Goal: Task Accomplishment & Management: Manage account settings

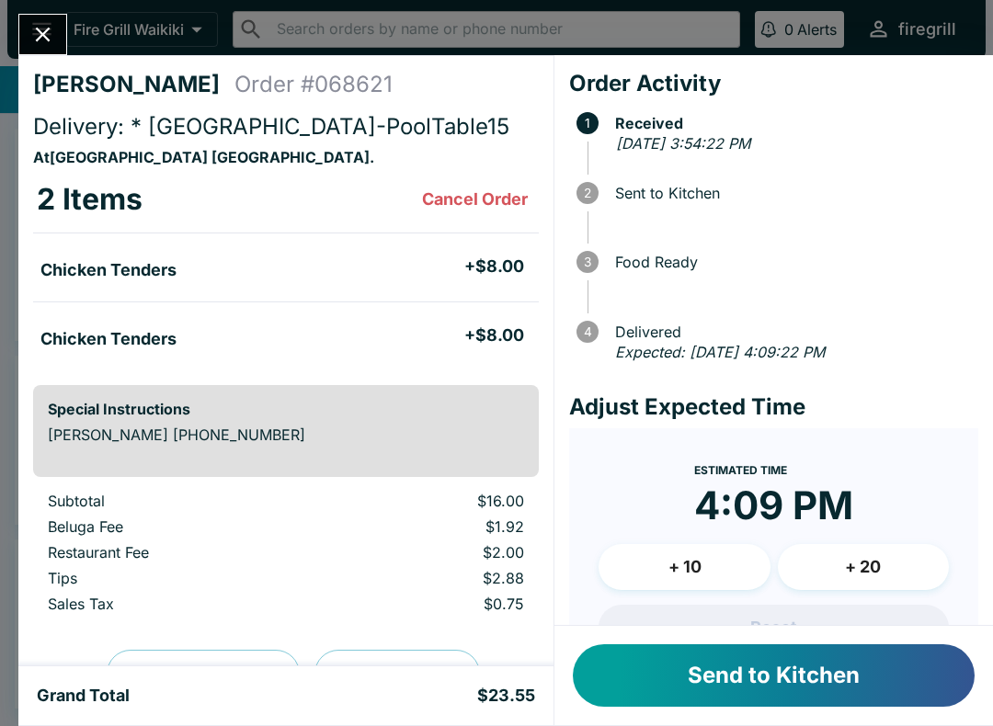
click at [783, 688] on button "Send to Kitchen" at bounding box center [774, 675] width 402 height 63
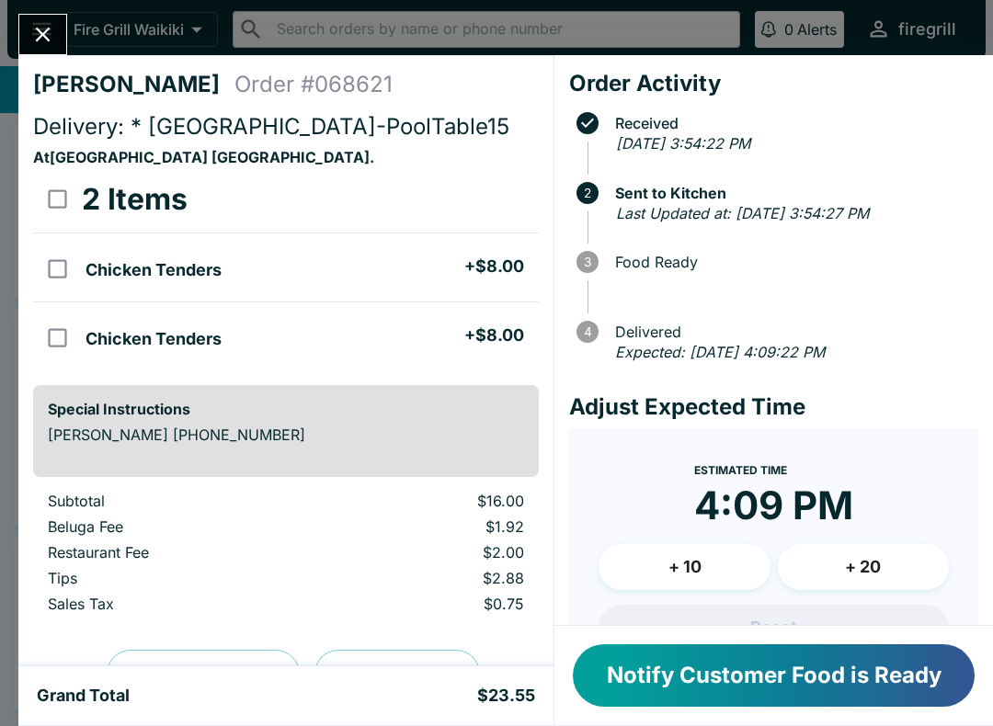
click at [28, 13] on div "[PERSON_NAME] Order # 068621 Delivery: * [GEOGRAPHIC_DATA]-PoolTable15 At [GEOG…" at bounding box center [496, 363] width 993 height 726
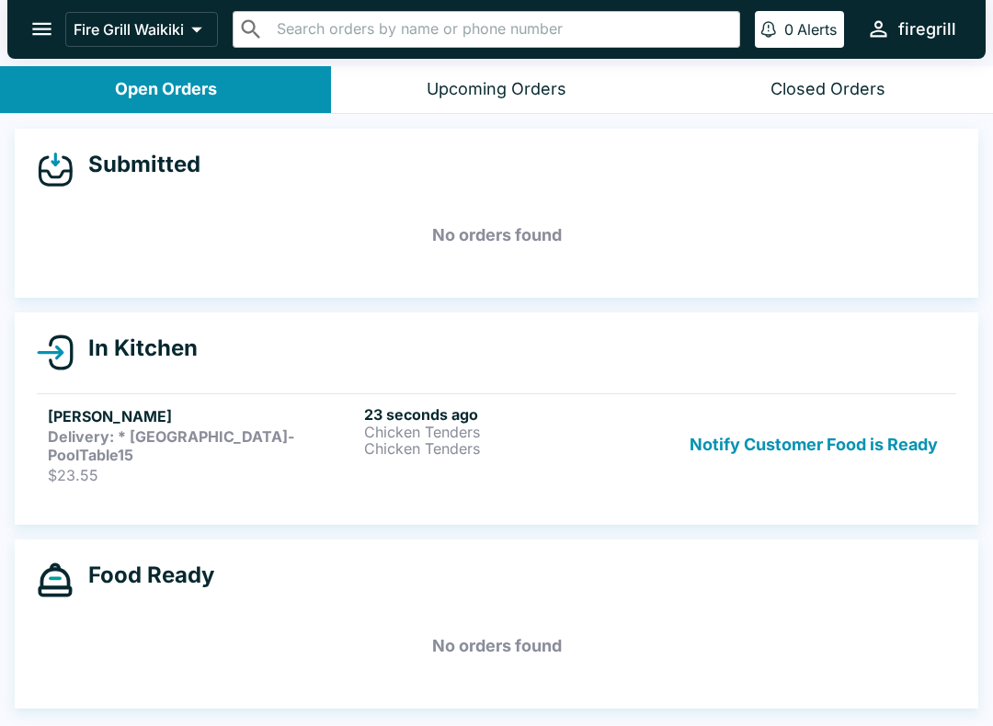
click at [597, 431] on p "Chicken Tenders" at bounding box center [518, 432] width 309 height 17
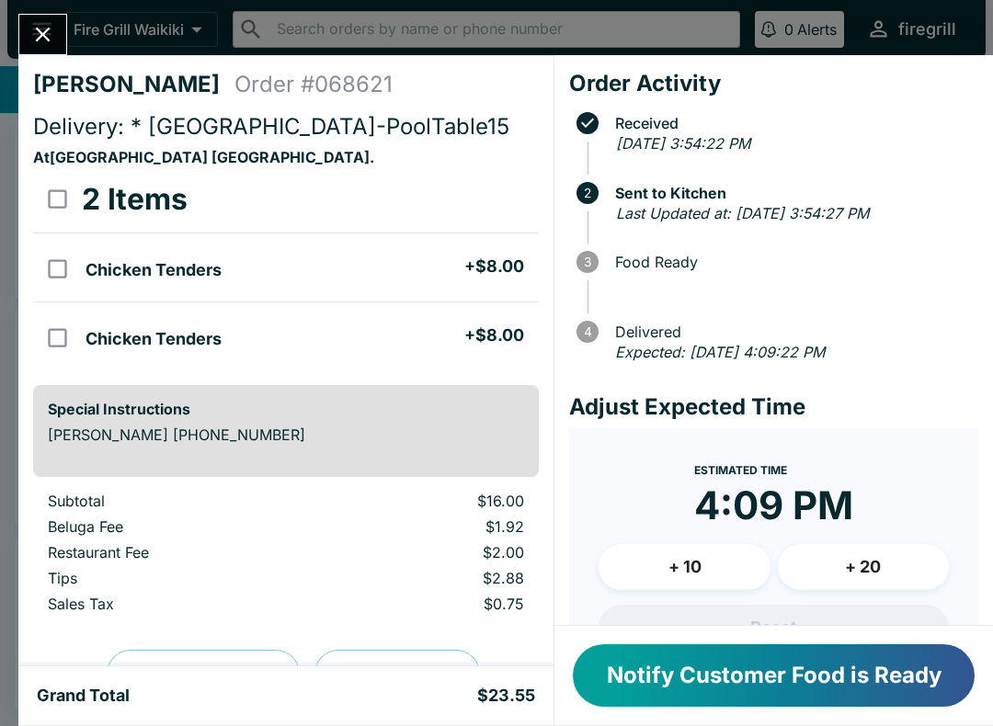
click at [43, 41] on icon "Close" at bounding box center [42, 34] width 25 height 25
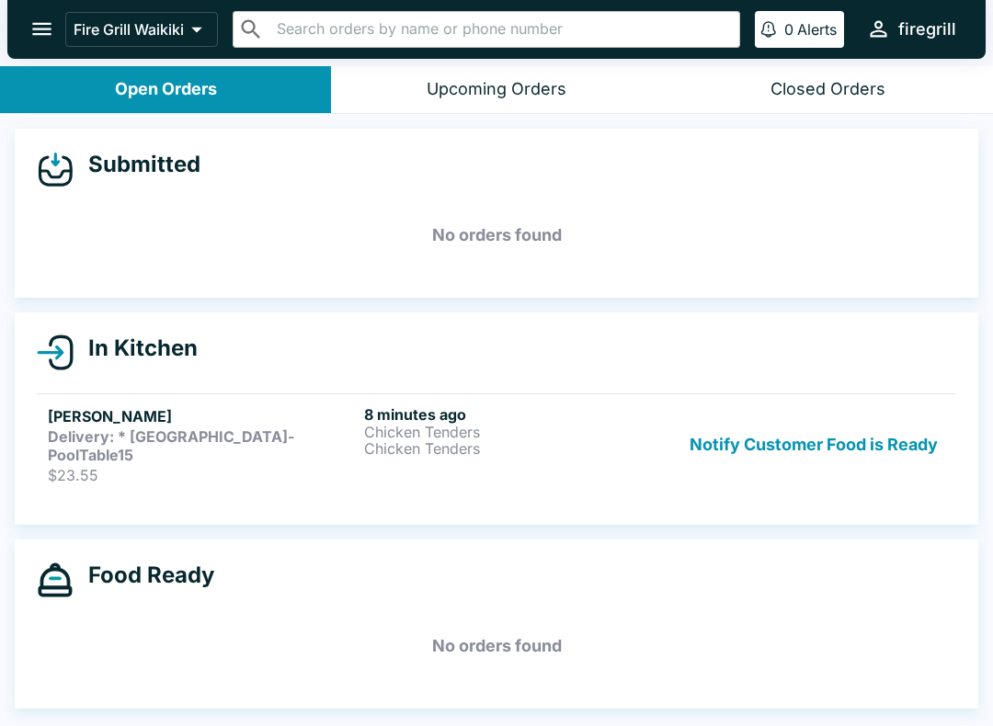
click at [352, 216] on h5 "No orders found" at bounding box center [496, 235] width 919 height 66
click at [280, 394] on link "[PERSON_NAME] Delivery: * [GEOGRAPHIC_DATA]-PoolTable15 $23.55 8 minutes ago Ch…" at bounding box center [496, 444] width 919 height 102
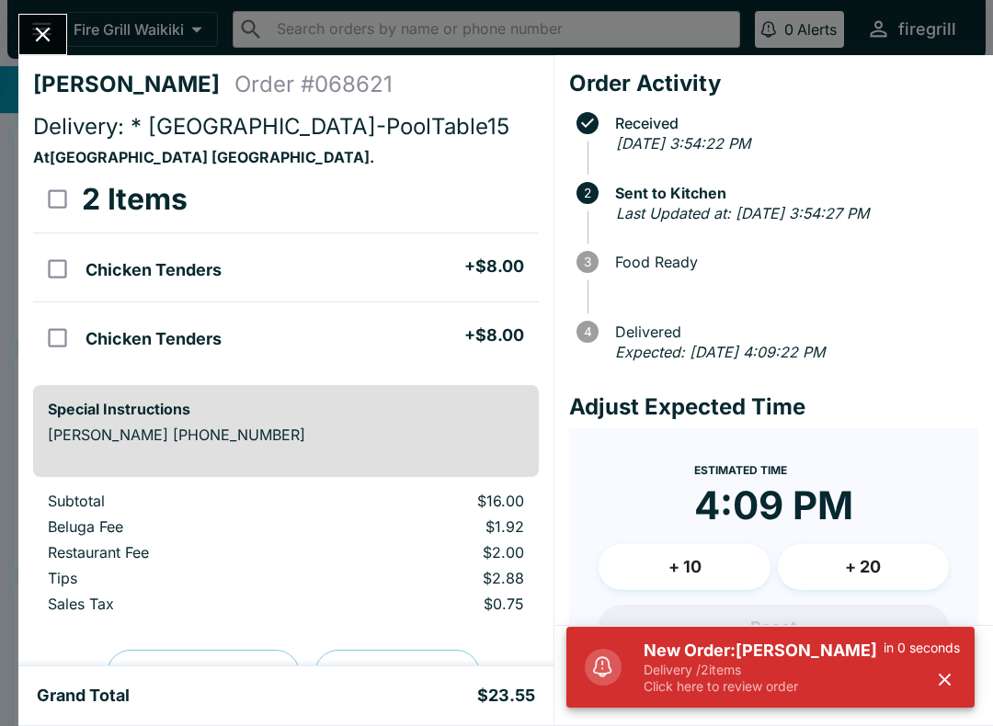
click at [46, 44] on icon "Close" at bounding box center [42, 34] width 25 height 25
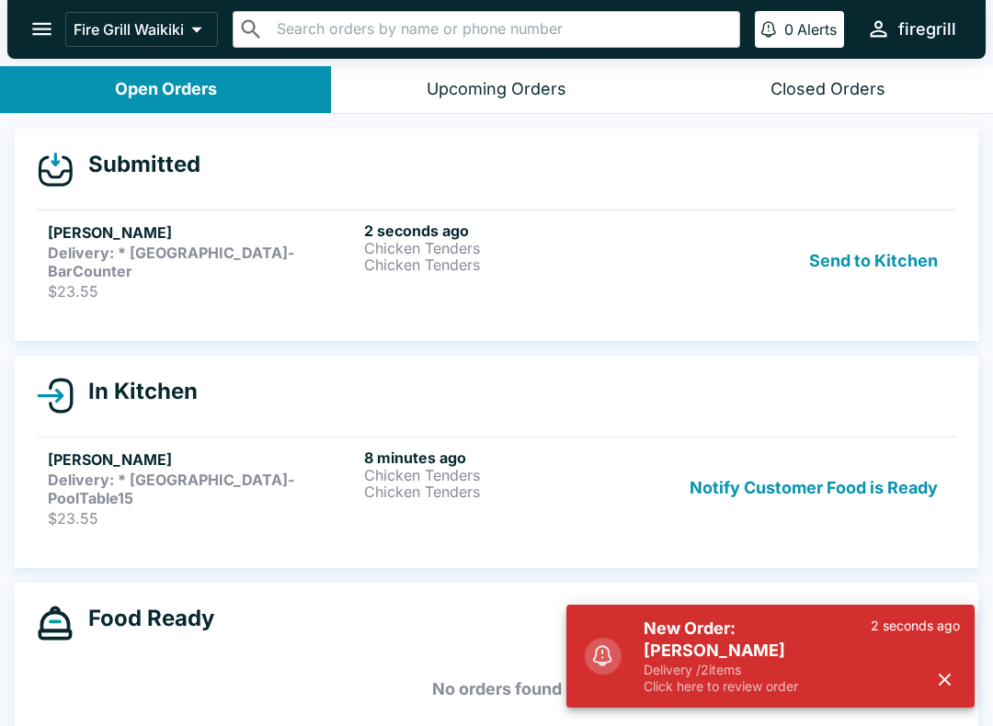
click at [415, 247] on p "Chicken Tenders" at bounding box center [518, 248] width 309 height 17
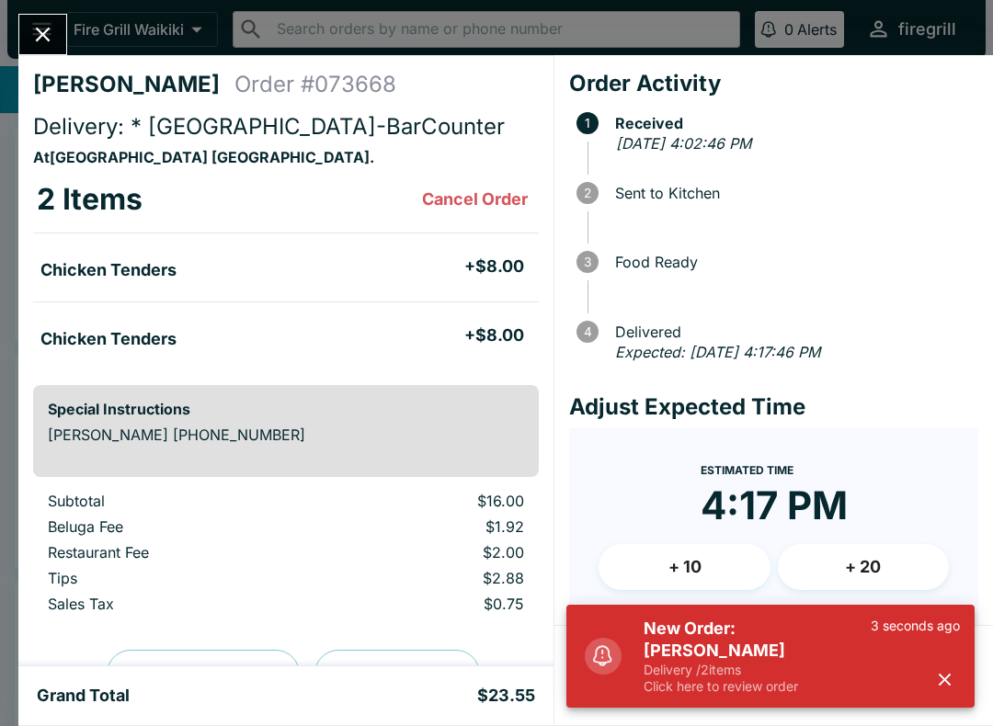
click at [954, 667] on button "button" at bounding box center [944, 680] width 30 height 30
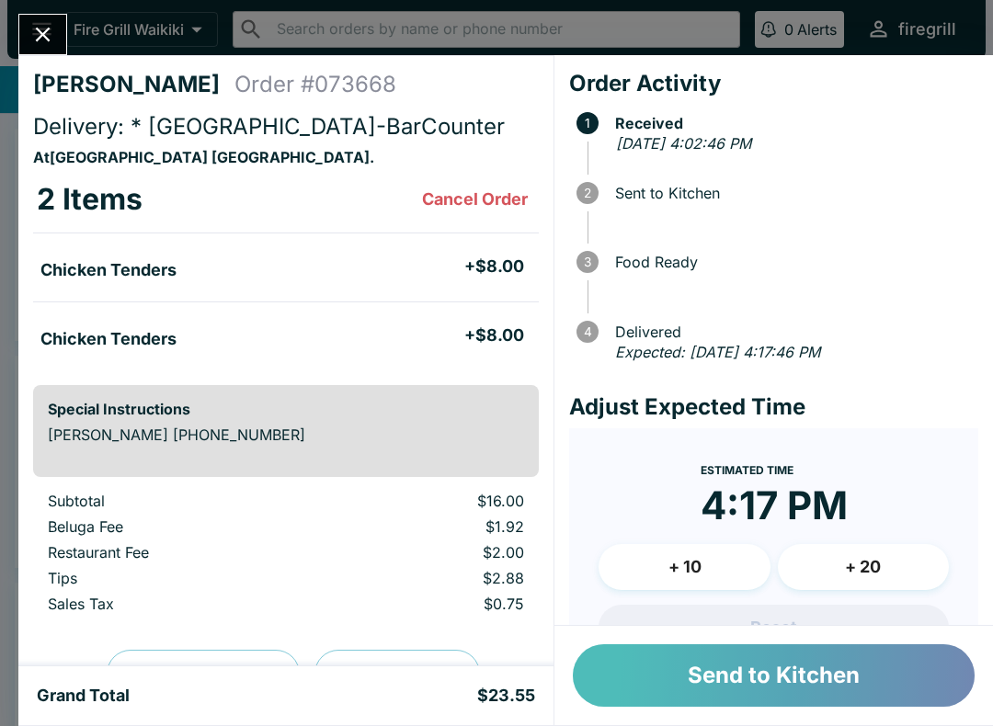
click at [762, 684] on button "Send to Kitchen" at bounding box center [774, 675] width 402 height 63
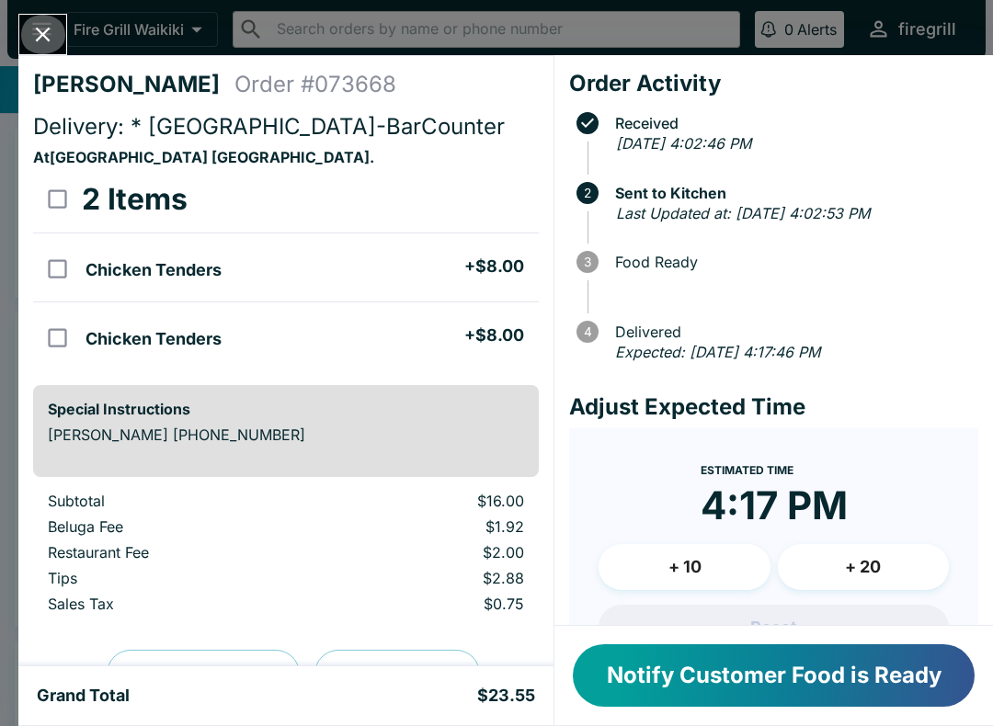
click at [41, 28] on icon "Close" at bounding box center [42, 34] width 25 height 25
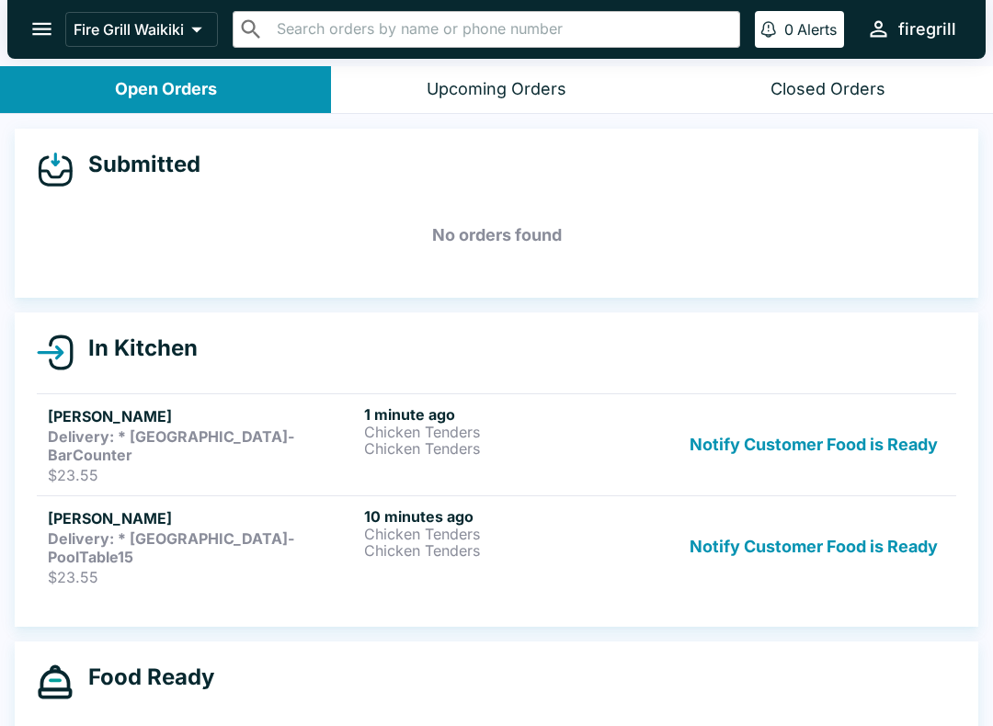
click at [179, 529] on div "[PERSON_NAME] Delivery: * [GEOGRAPHIC_DATA]-PoolTable15 $23.55" at bounding box center [202, 546] width 309 height 79
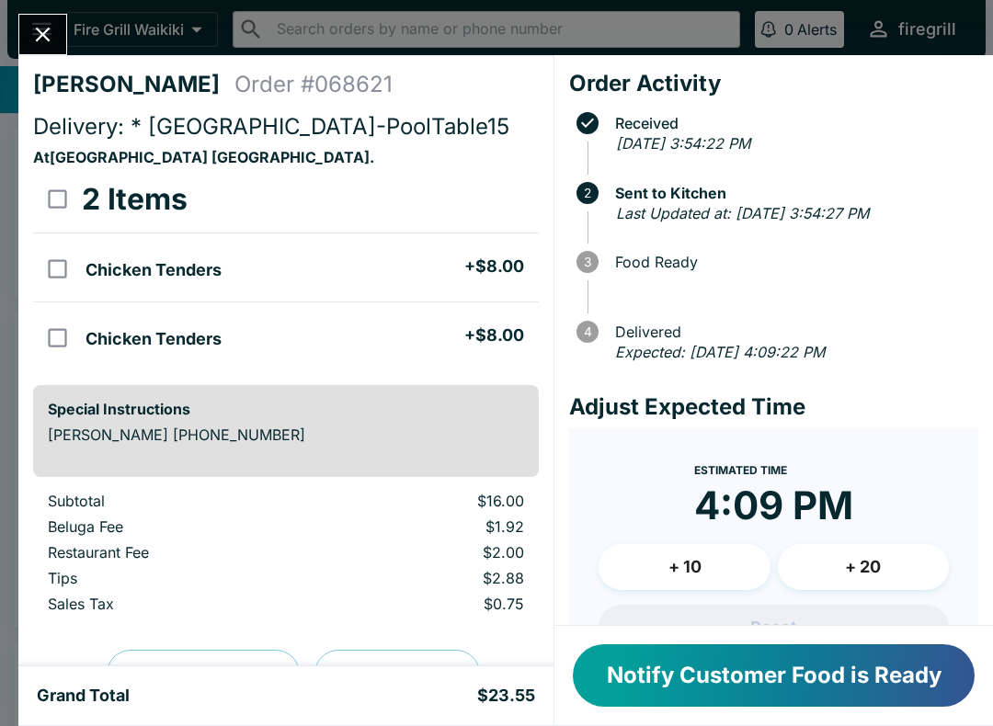
click at [32, 29] on icon "Close" at bounding box center [42, 34] width 25 height 25
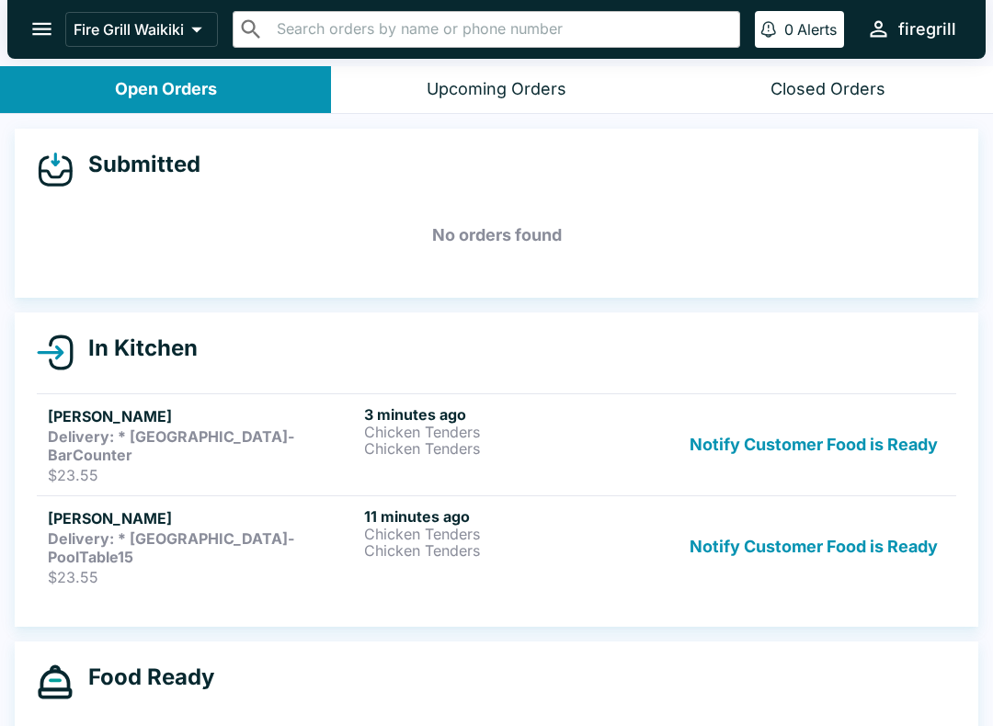
click at [844, 438] on button "Notify Customer Food is Ready" at bounding box center [813, 444] width 263 height 79
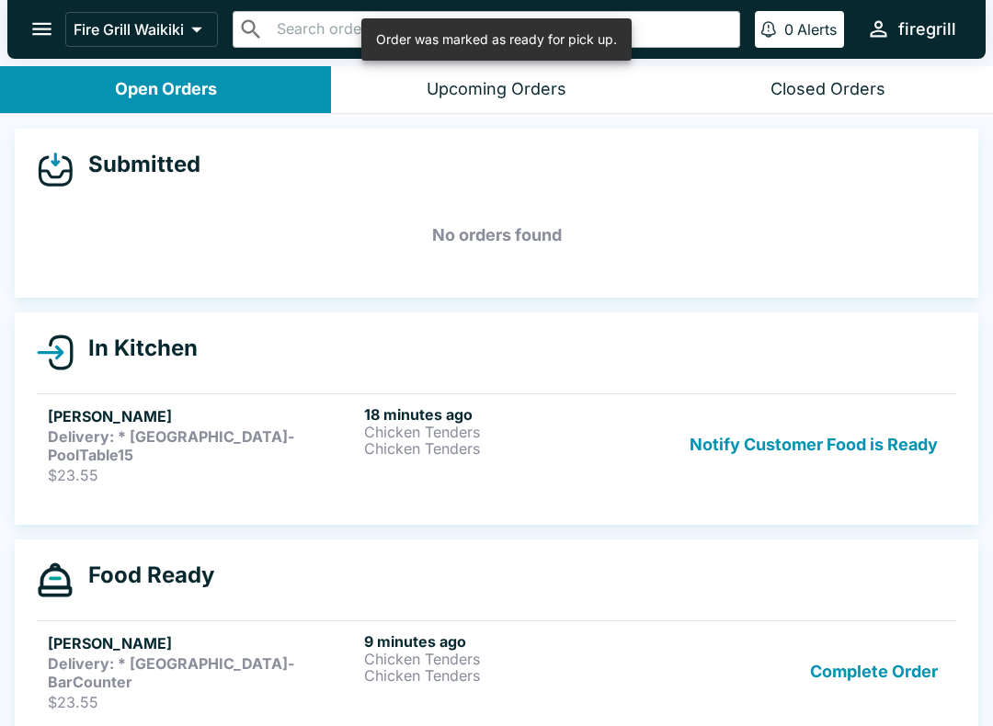
click at [815, 441] on button "Notify Customer Food is Ready" at bounding box center [813, 444] width 263 height 79
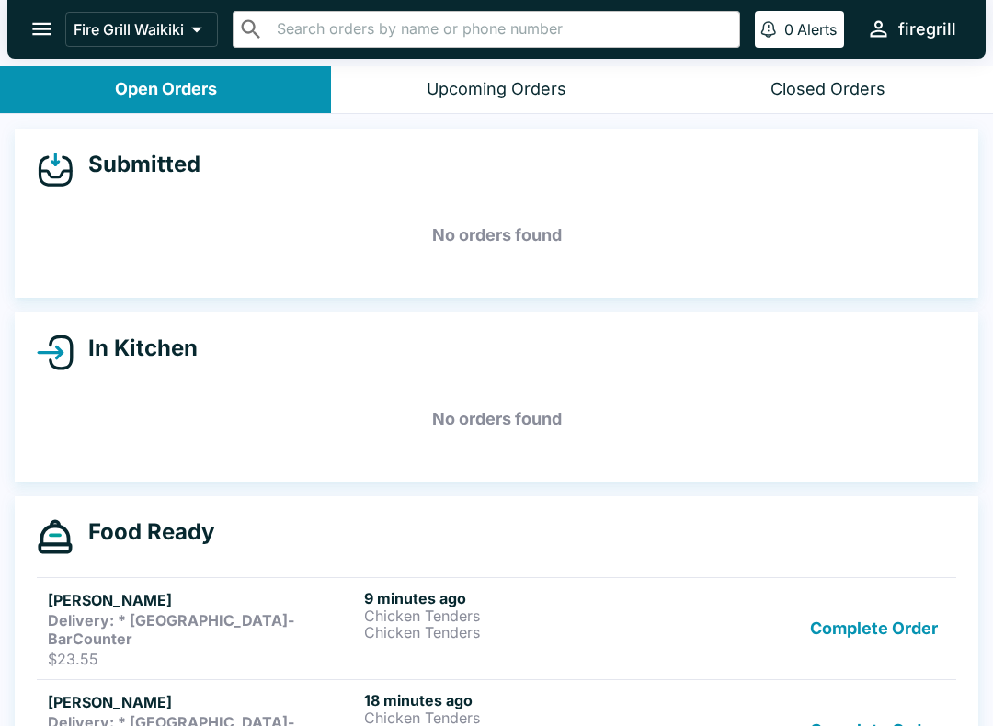
click at [795, 607] on div "Complete Order" at bounding box center [812, 628] width 265 height 79
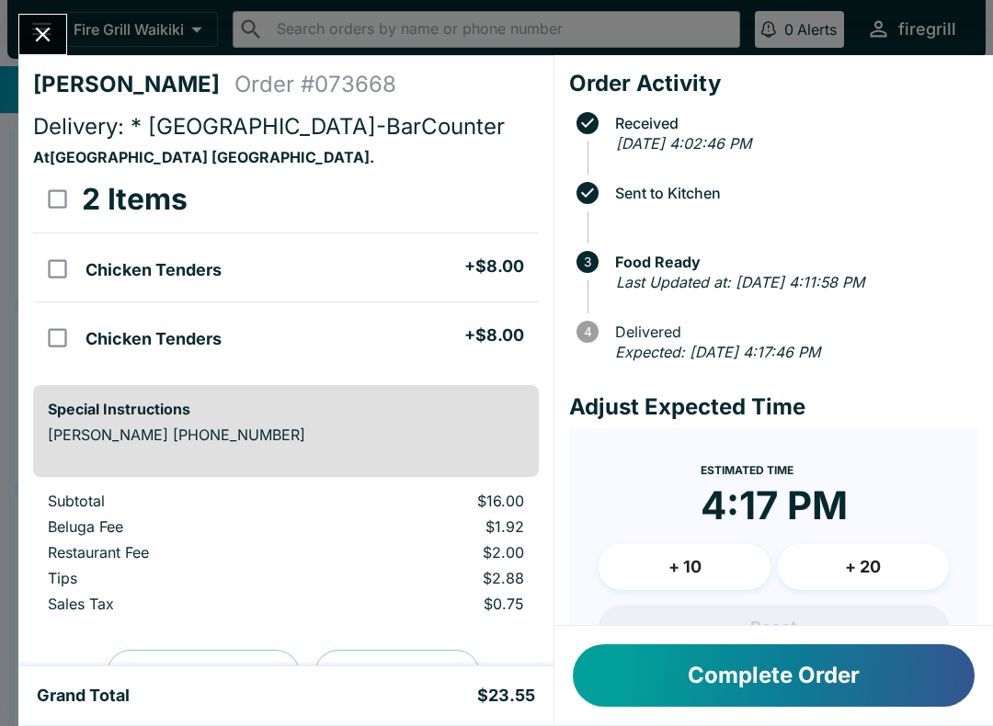
click at [856, 679] on button "Complete Order" at bounding box center [774, 675] width 402 height 63
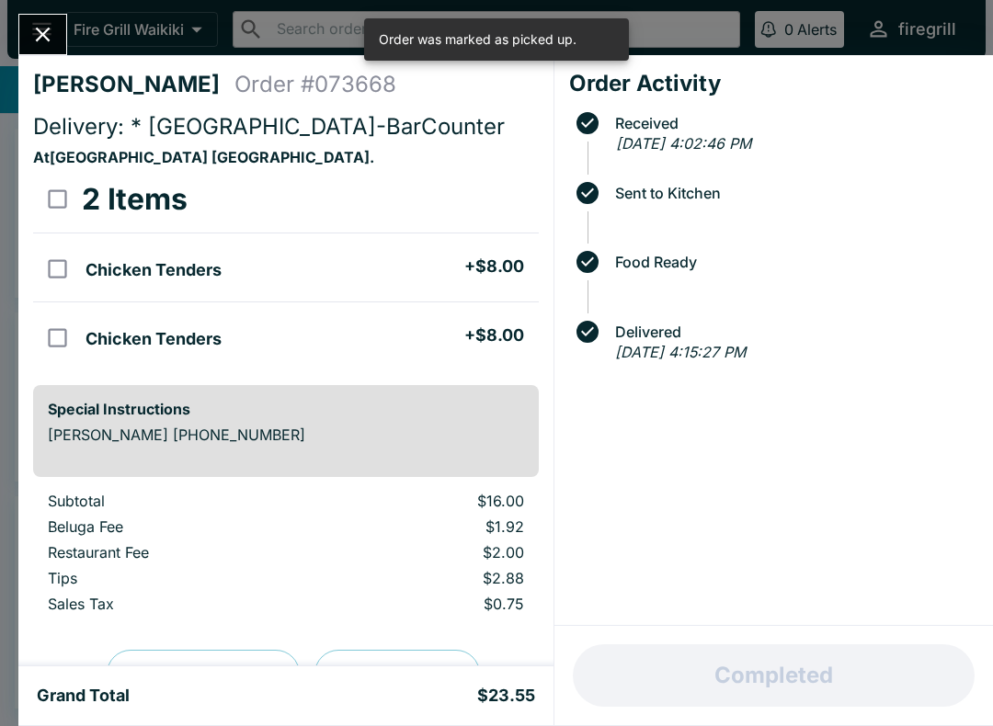
click at [63, 40] on button "Close" at bounding box center [42, 35] width 47 height 40
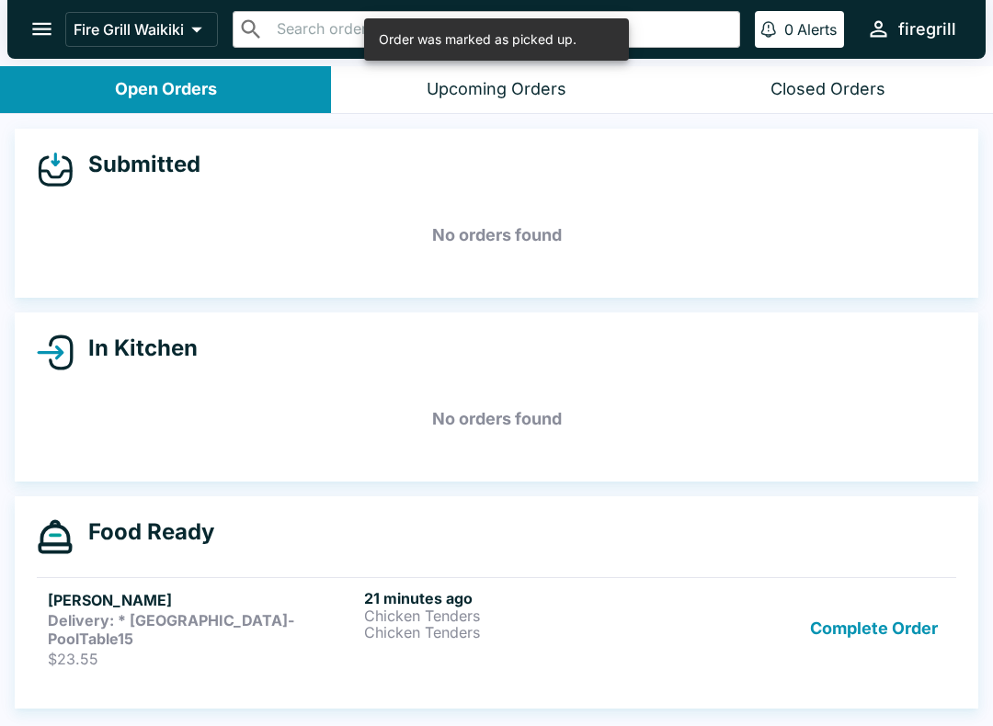
click at [899, 617] on button "Complete Order" at bounding box center [873, 628] width 142 height 79
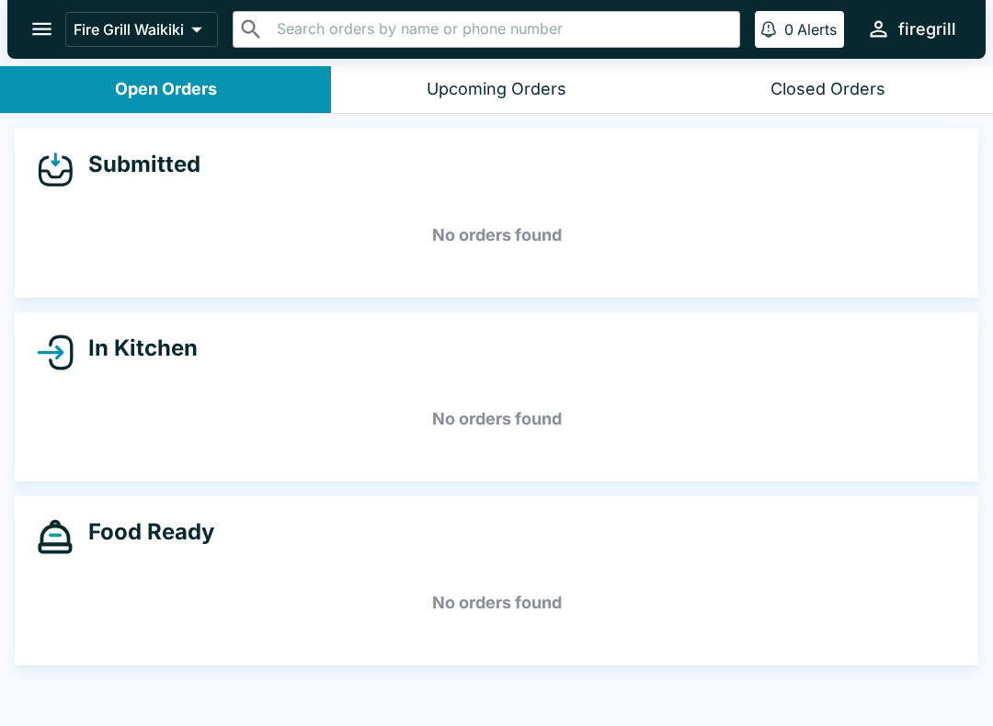
click at [957, 254] on div "Submitted No orders found" at bounding box center [496, 213] width 963 height 169
click at [972, 275] on div "Submitted No orders found" at bounding box center [496, 213] width 963 height 169
